Goal: Task Accomplishment & Management: Use online tool/utility

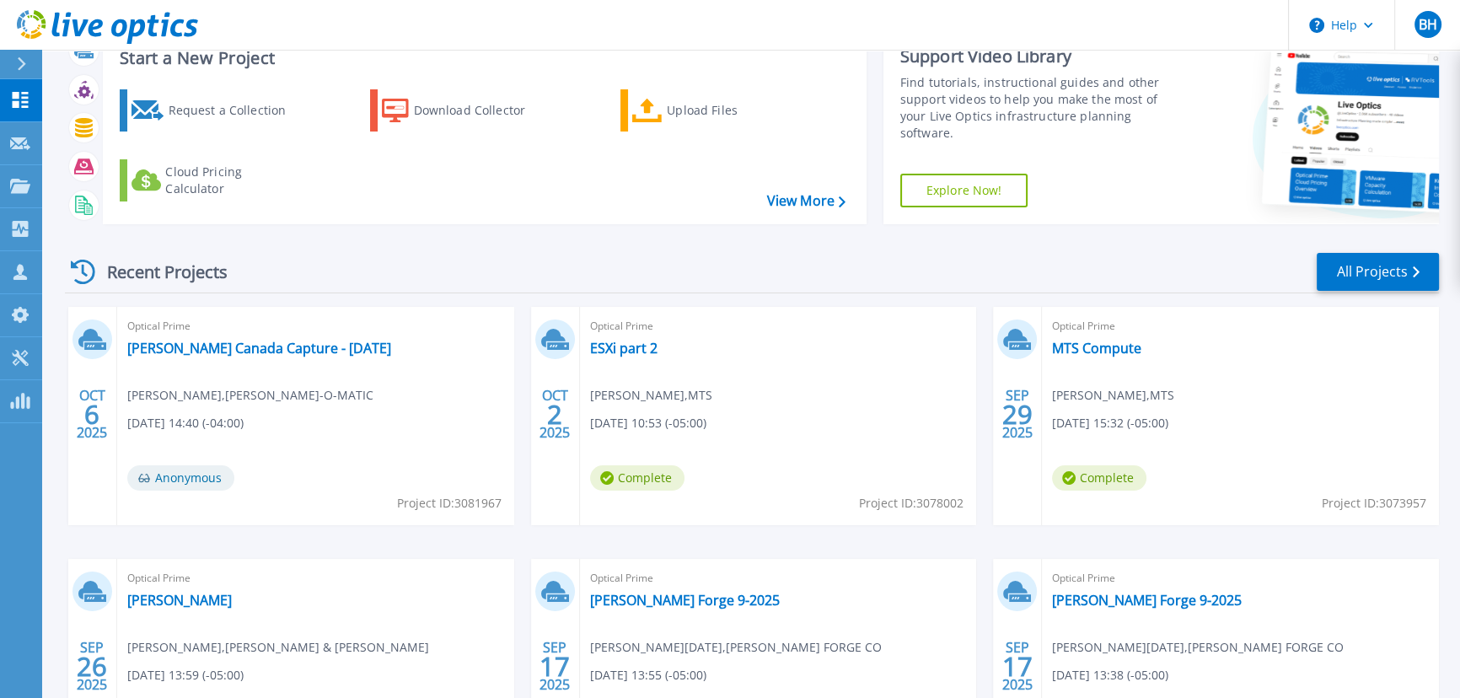
scroll to position [229, 0]
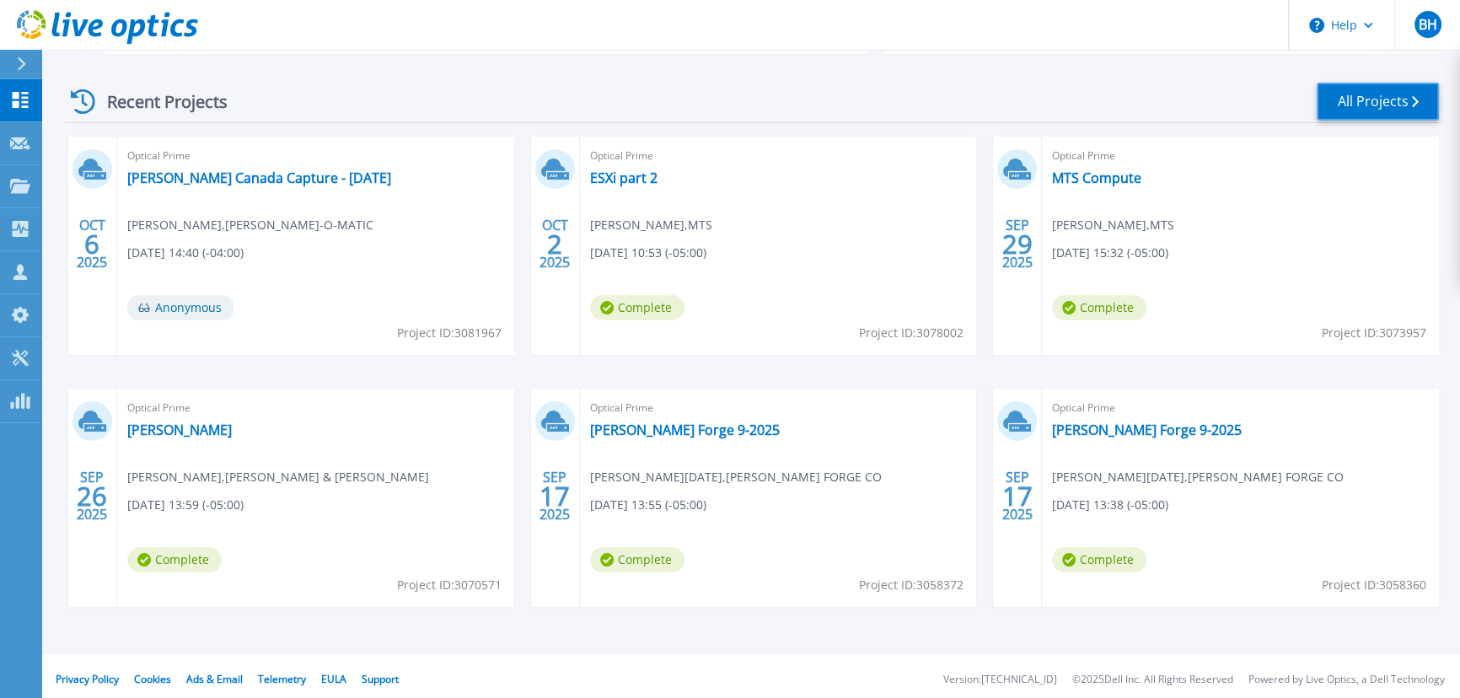
click at [1329, 101] on link "All Projects" at bounding box center [1378, 102] width 122 height 38
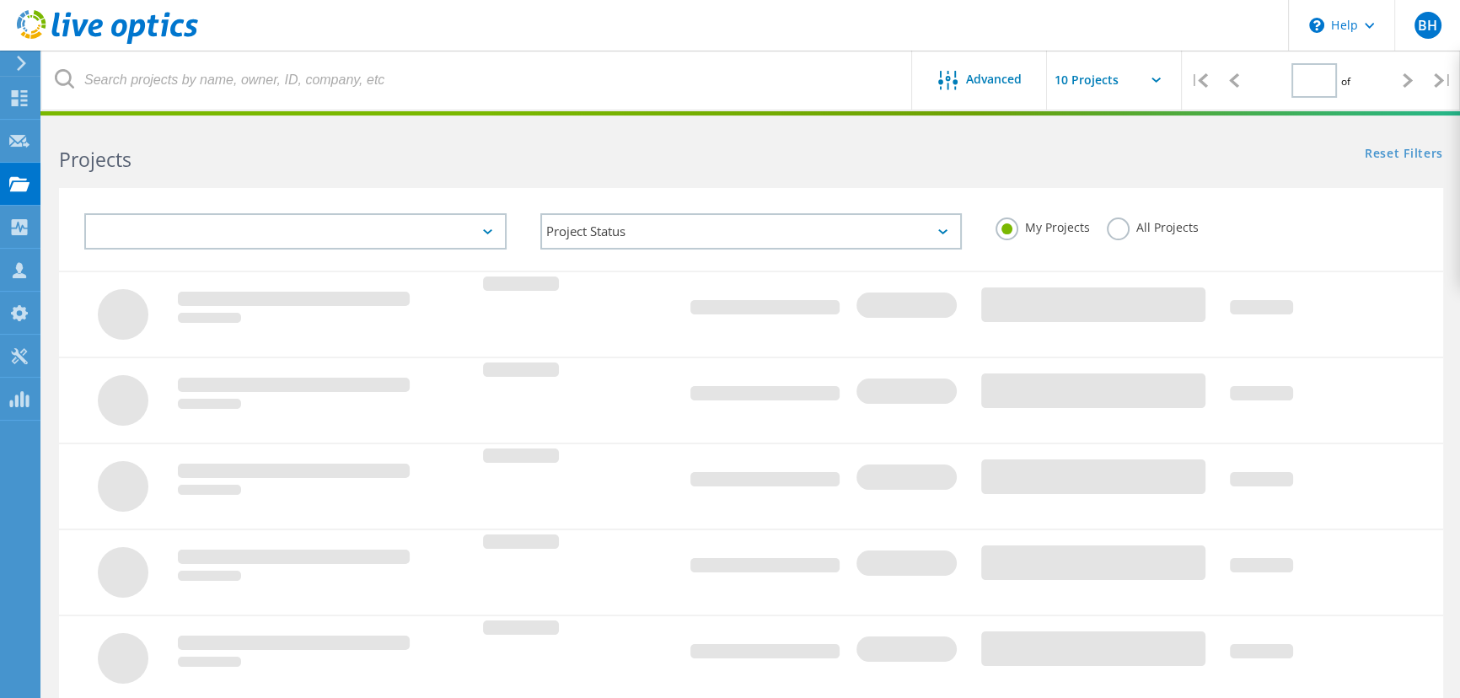
type input "2"
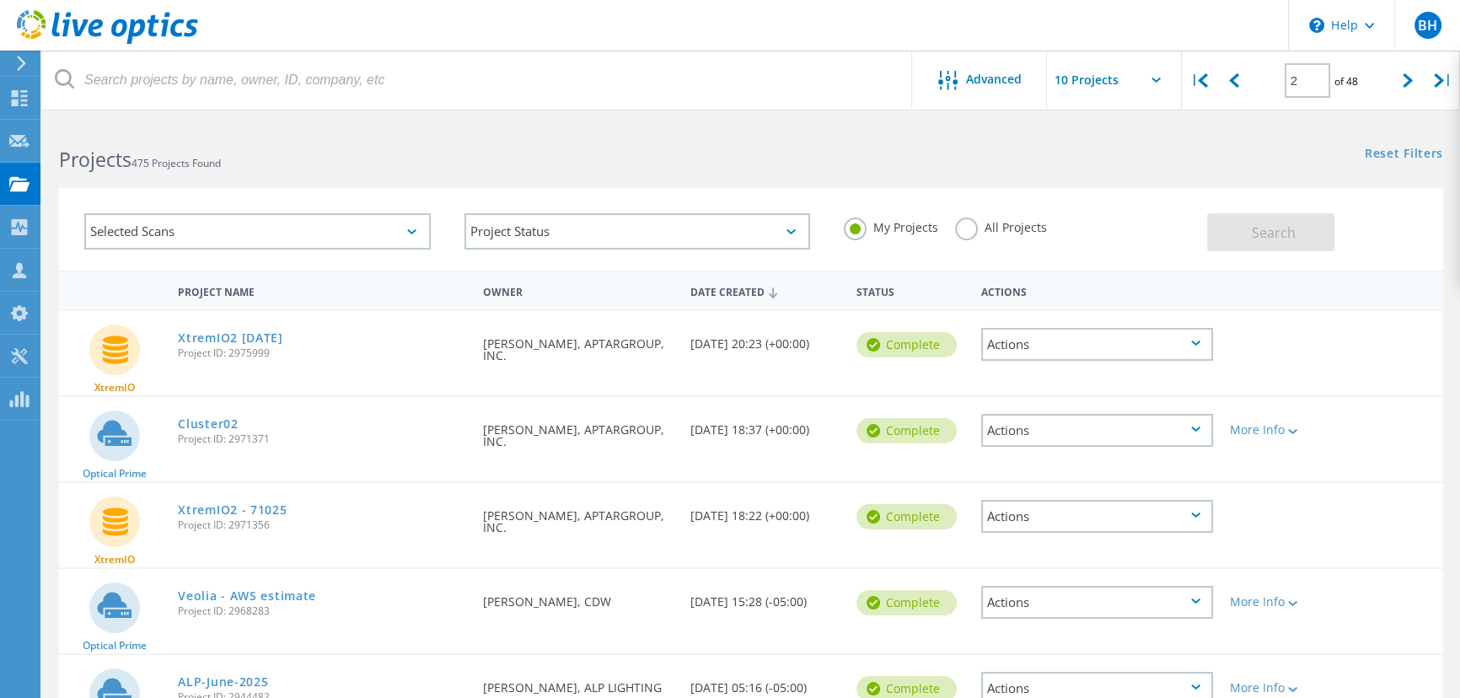
click at [755, 296] on div "Date Created" at bounding box center [765, 291] width 166 height 32
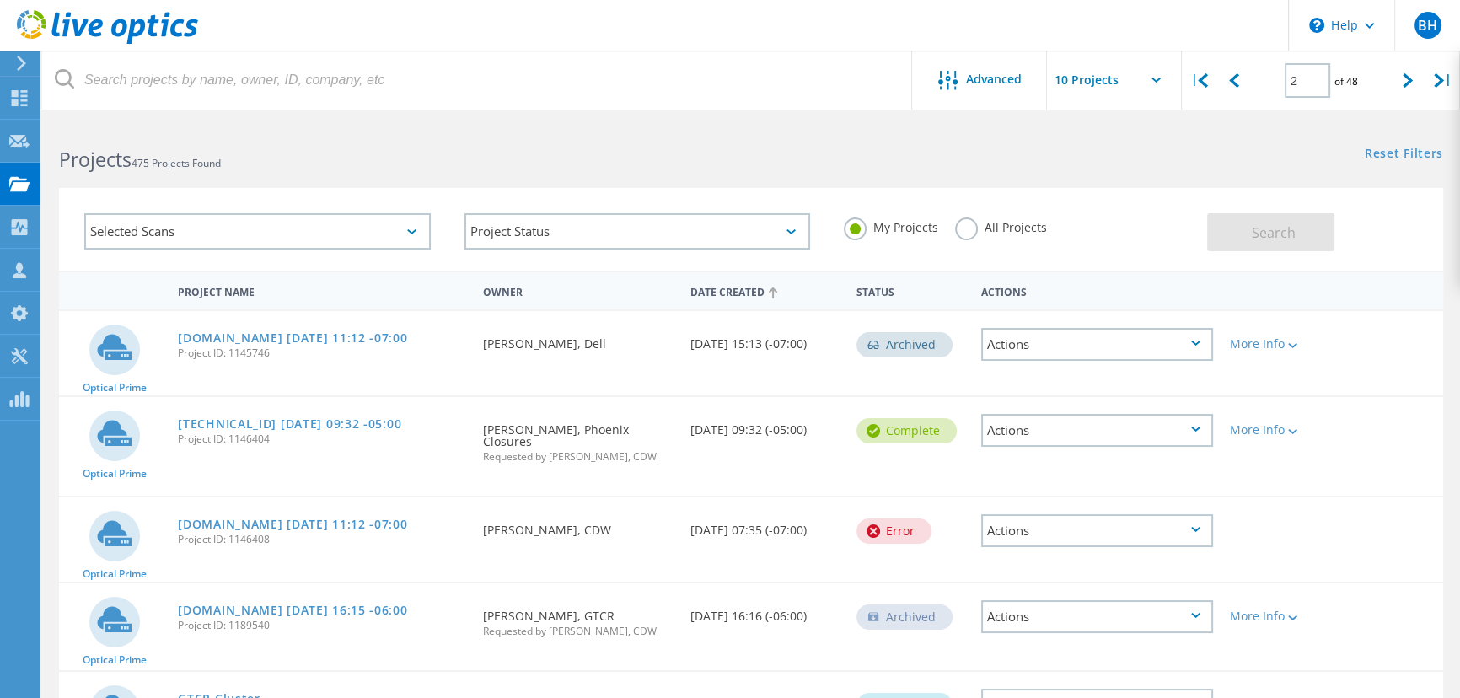
click at [755, 296] on div "Date Created" at bounding box center [765, 291] width 166 height 32
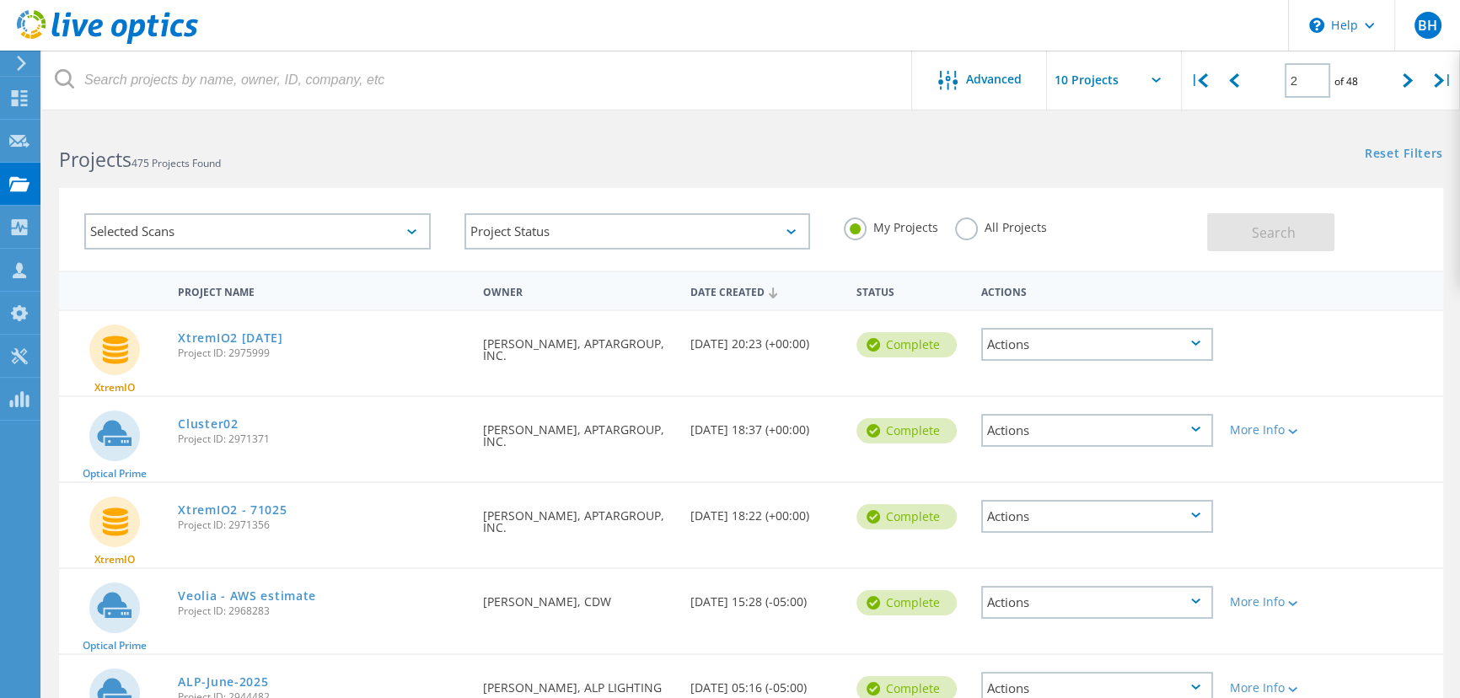
click at [966, 222] on label "All Projects" at bounding box center [1001, 226] width 92 height 16
click at [0, 0] on input "All Projects" at bounding box center [0, 0] width 0 height 0
click at [1276, 229] on span "Search" at bounding box center [1274, 232] width 44 height 19
click at [17, 92] on use at bounding box center [20, 98] width 16 height 16
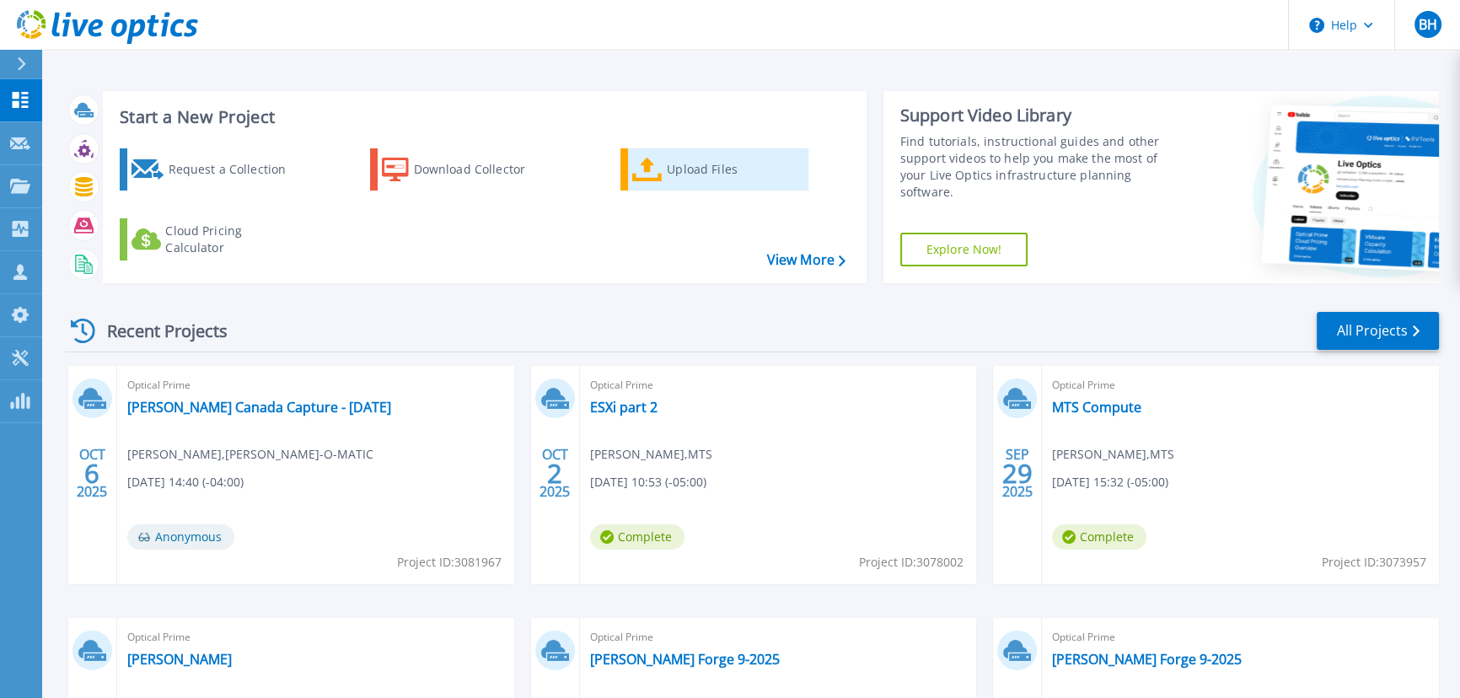
click at [654, 171] on icon at bounding box center [647, 170] width 30 height 24
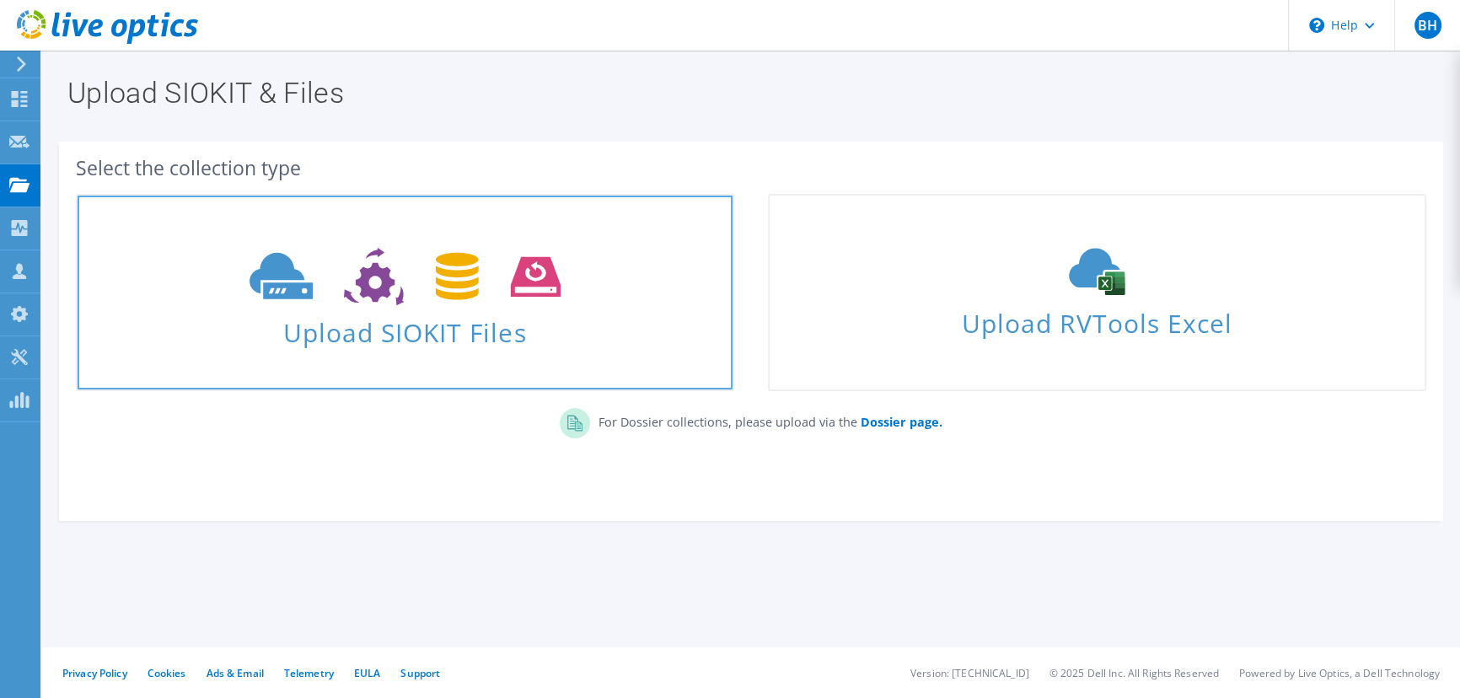
click at [596, 285] on span at bounding box center [405, 274] width 655 height 71
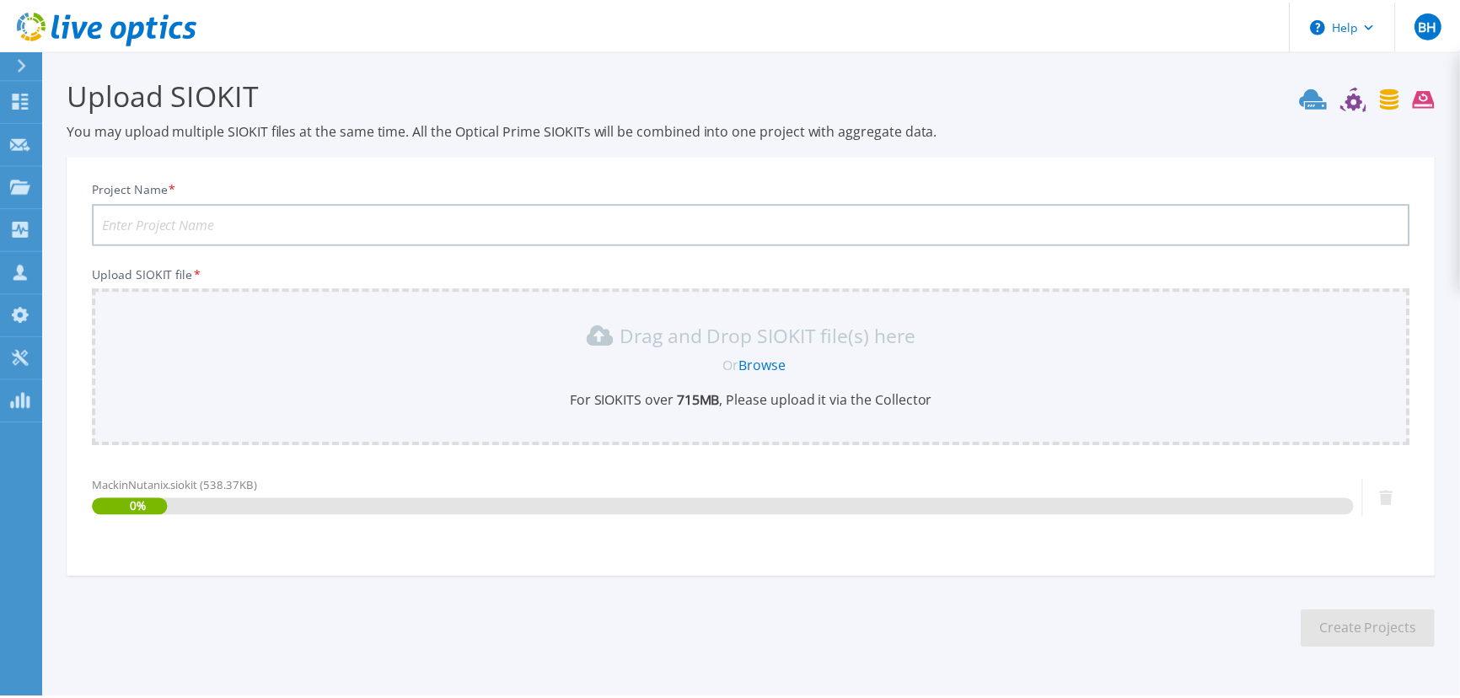
scroll to position [51, 0]
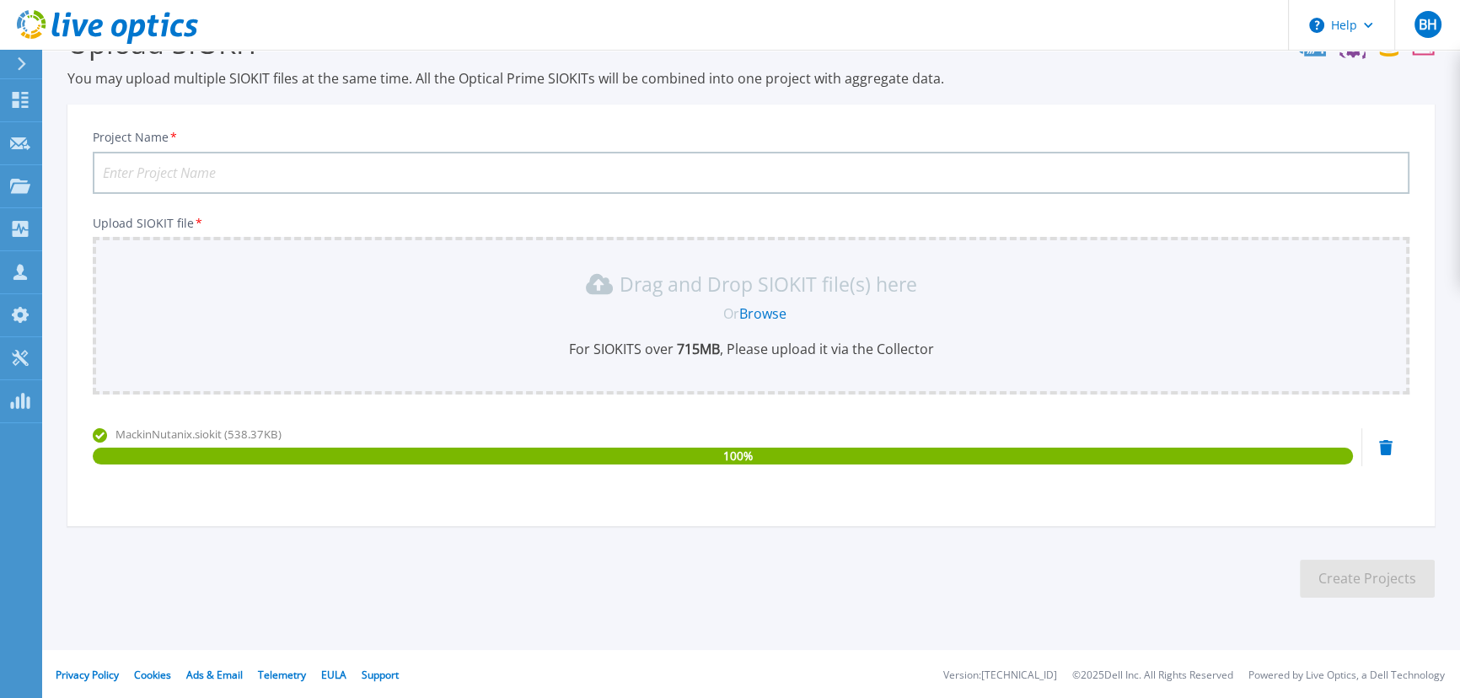
click at [196, 173] on input "Project Name *" at bounding box center [751, 173] width 1317 height 42
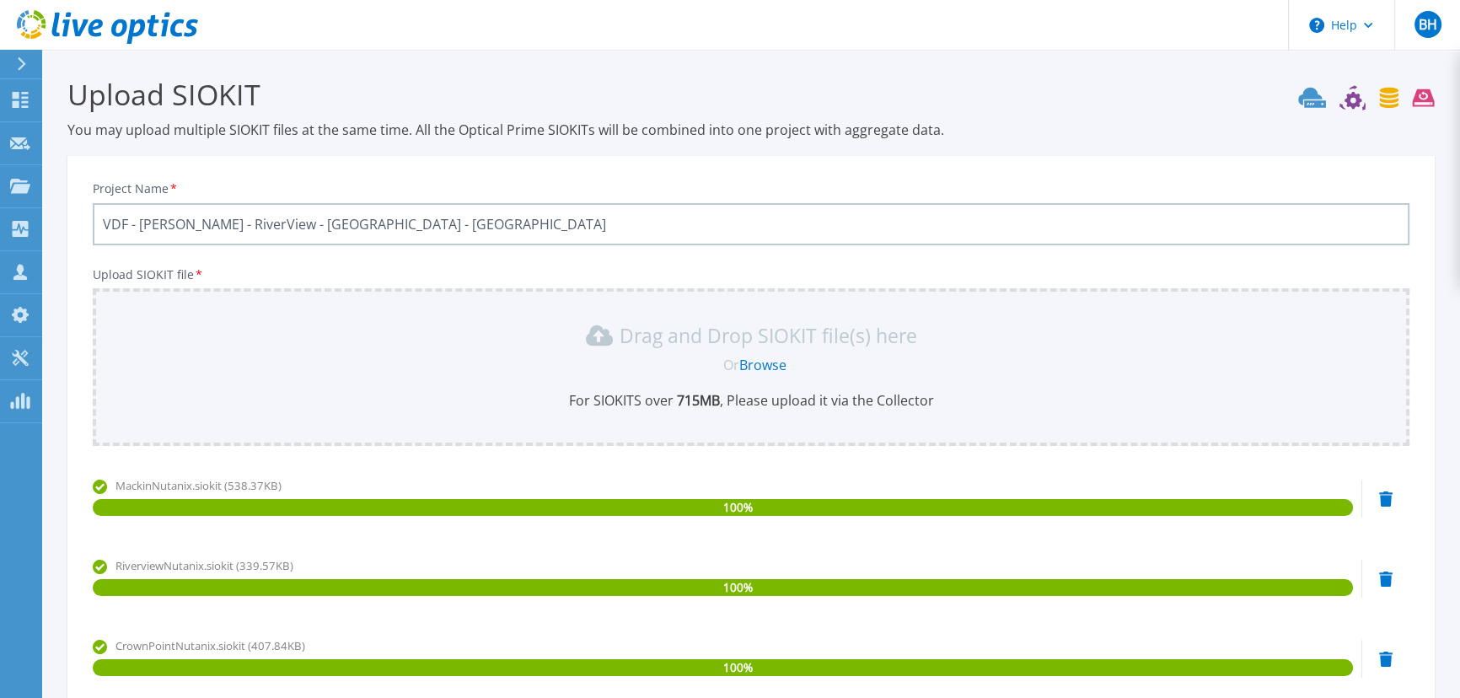
scroll to position [212, 0]
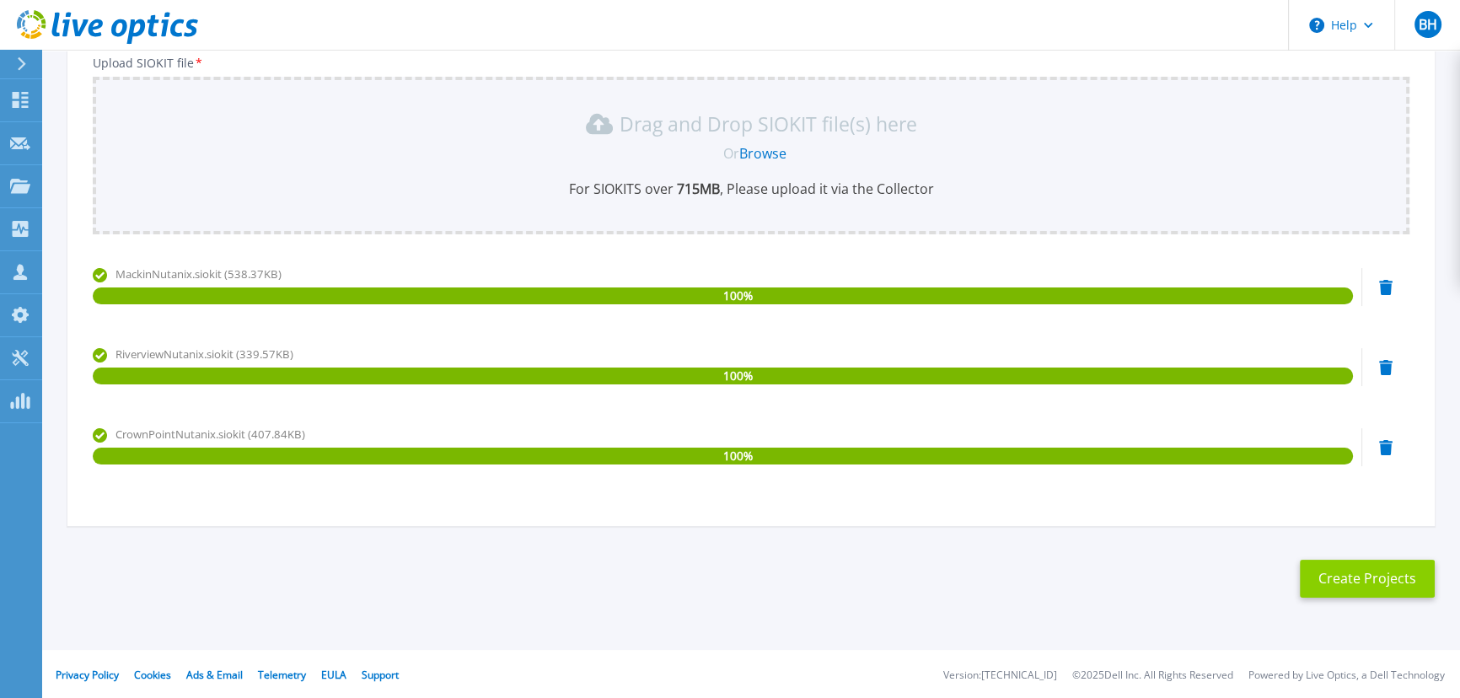
type input "VDF - Mackin - RiverView - Crown Point - Nutanix"
click at [1408, 582] on button "Create Projects" at bounding box center [1367, 579] width 135 height 38
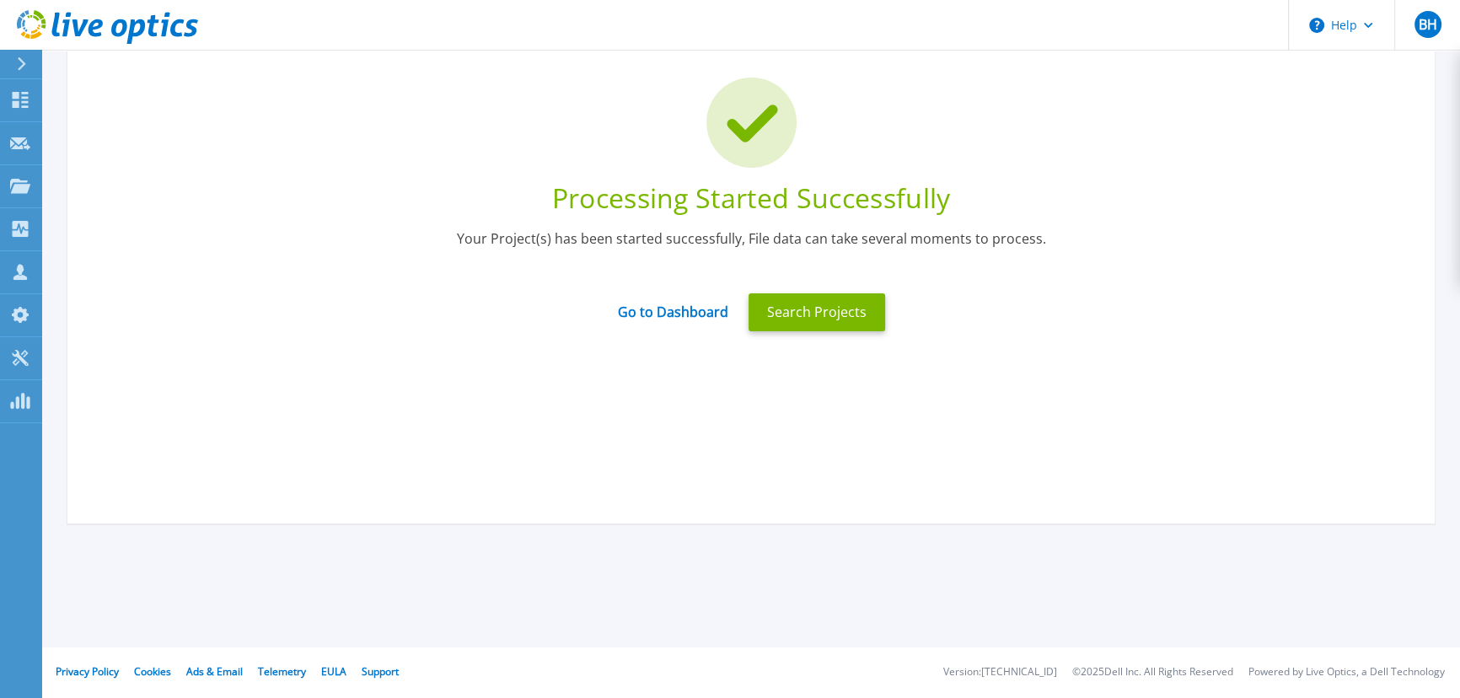
scroll to position [102, 0]
click at [687, 309] on link "Go to Dashboard" at bounding box center [673, 307] width 110 height 33
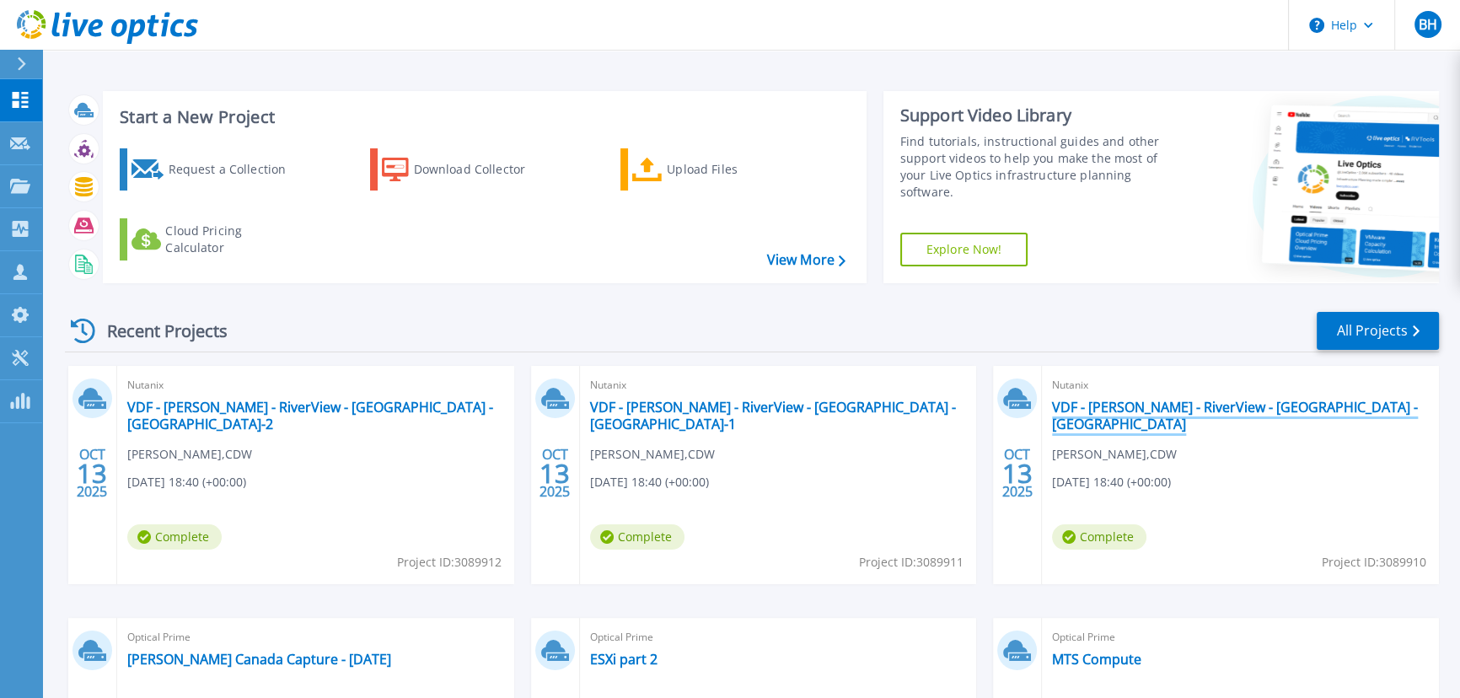
click at [1142, 404] on link "VDF - [PERSON_NAME] - RiverView - [GEOGRAPHIC_DATA] - [GEOGRAPHIC_DATA]" at bounding box center [1240, 416] width 377 height 34
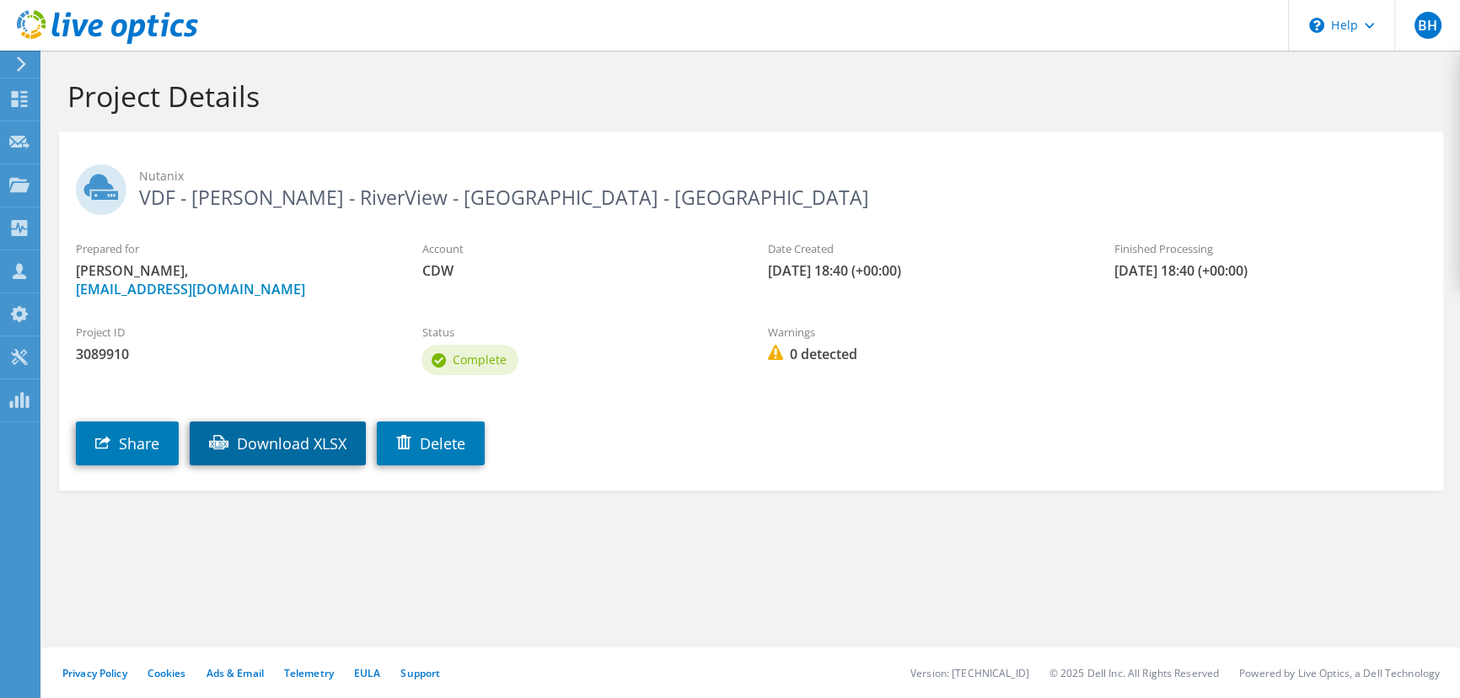
click at [316, 449] on link "Download XLSX" at bounding box center [278, 444] width 176 height 44
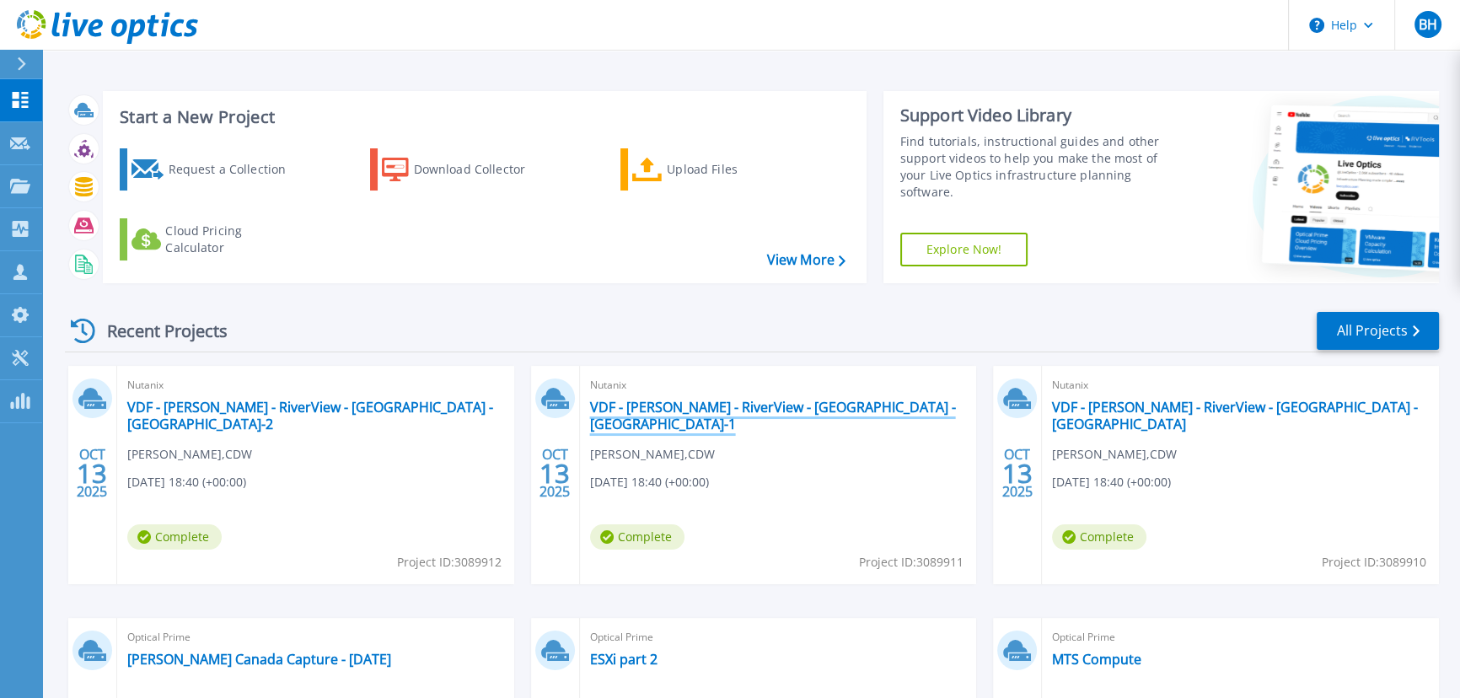
click at [717, 408] on link "VDF - Mackin - RiverView - Crown Point - Nutanix-1" at bounding box center [778, 416] width 377 height 34
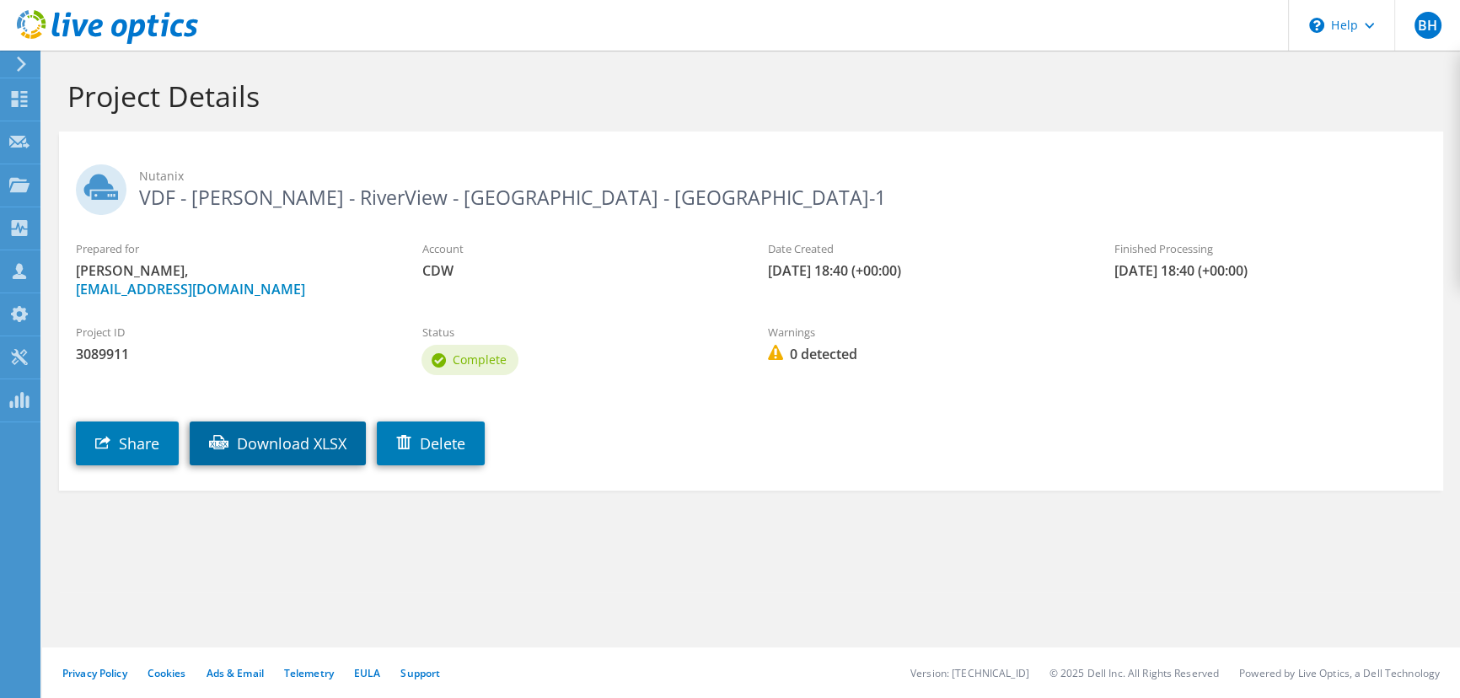
click at [317, 442] on link "Download XLSX" at bounding box center [278, 444] width 176 height 44
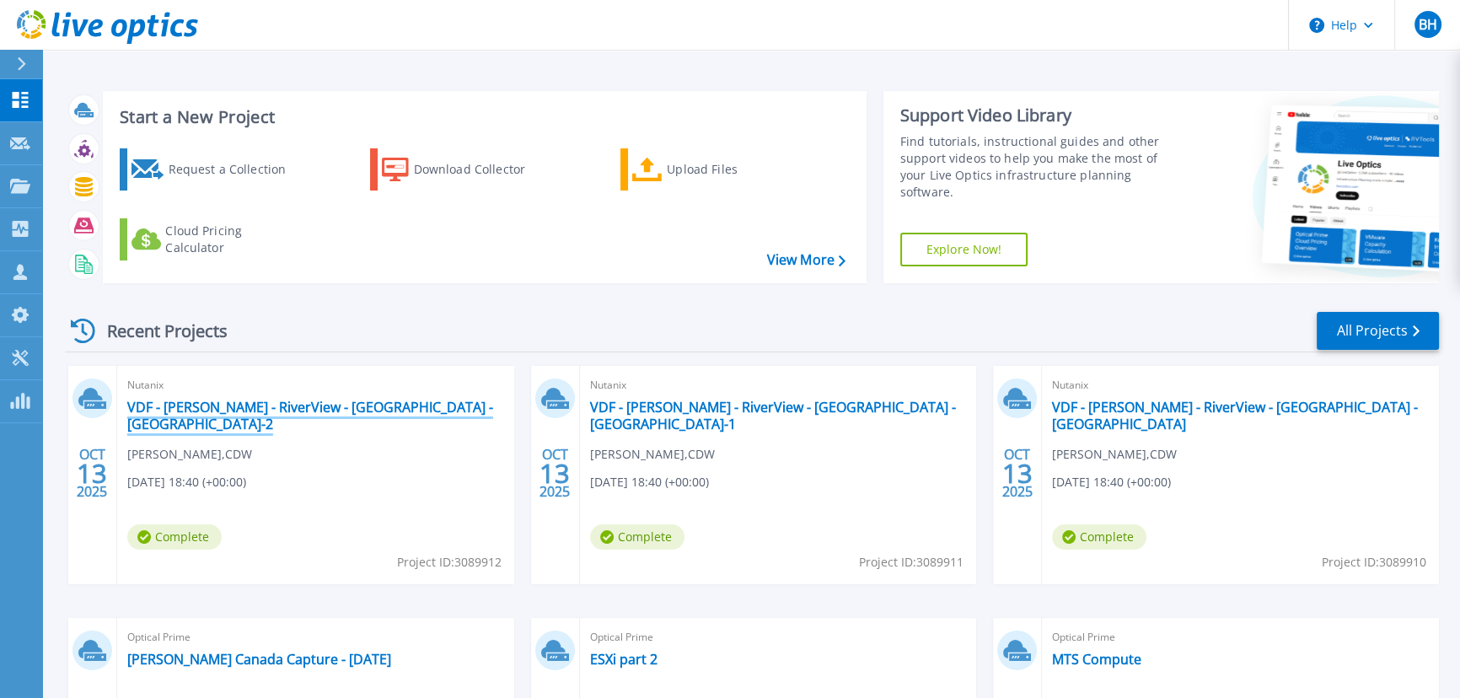
click at [266, 400] on link "VDF - [PERSON_NAME] - RiverView - [GEOGRAPHIC_DATA] - [GEOGRAPHIC_DATA]-2" at bounding box center [315, 416] width 377 height 34
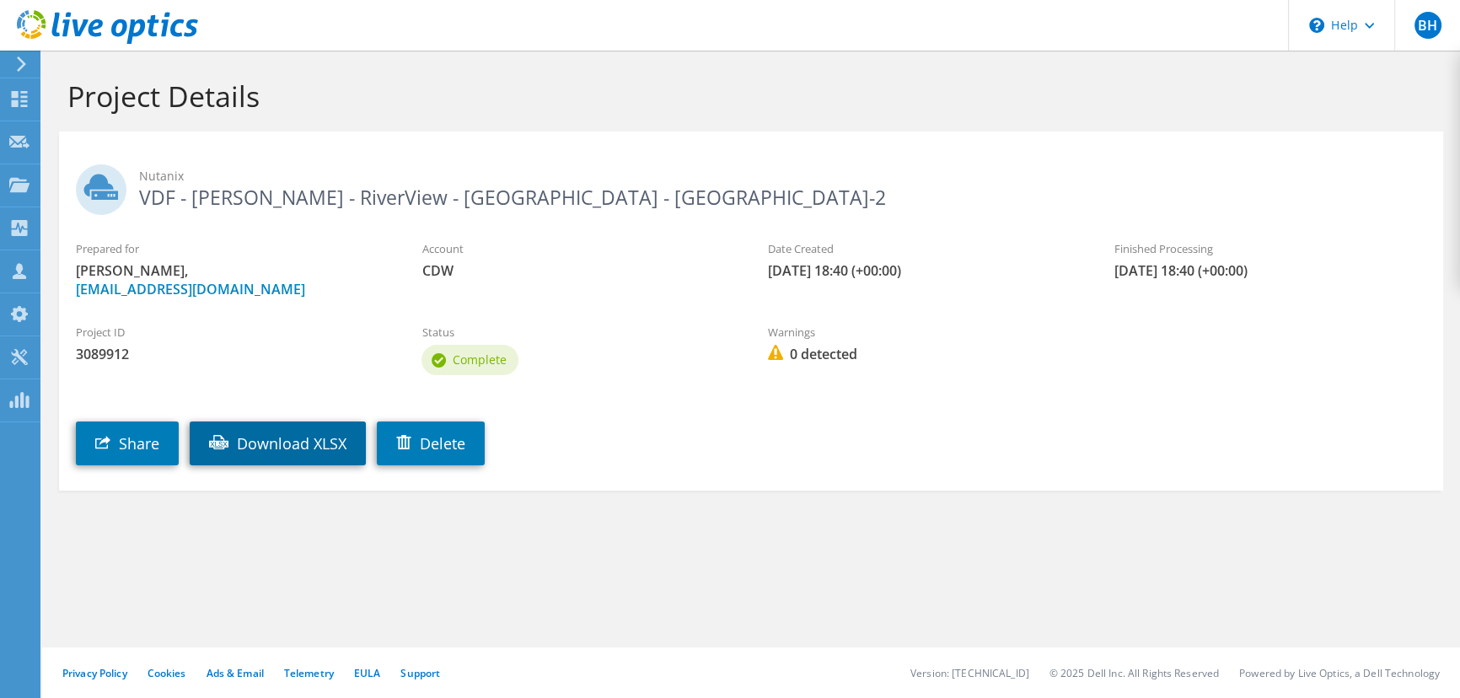
click at [289, 441] on link "Download XLSX" at bounding box center [278, 444] width 176 height 44
